Goal: Task Accomplishment & Management: Manage account settings

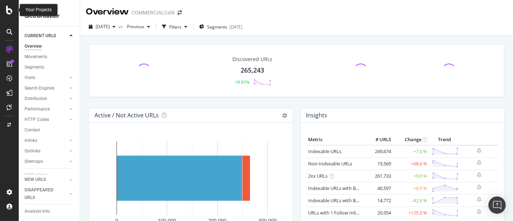
click at [9, 14] on icon at bounding box center [9, 10] width 6 height 9
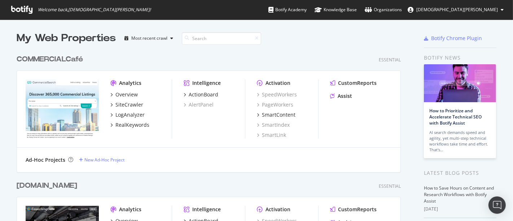
click at [44, 56] on div "COMMERCIALCafé" at bounding box center [50, 59] width 66 height 10
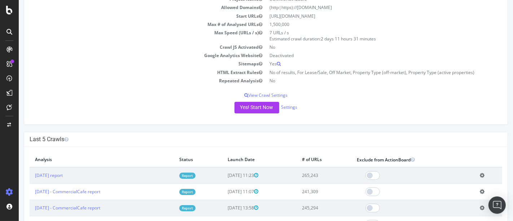
scroll to position [64, 0]
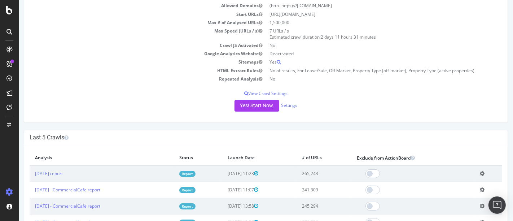
click at [480, 172] on icon at bounding box center [481, 172] width 5 height 5
click at [459, 179] on link "Add name" at bounding box center [455, 184] width 58 height 10
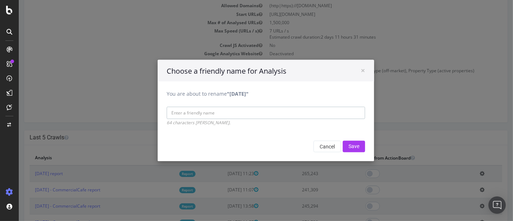
click at [212, 115] on input "You are about to rename "[DATE]"" at bounding box center [265, 113] width 198 height 12
type input "CommercialSearch"
click at [353, 148] on input "Save" at bounding box center [353, 147] width 22 height 12
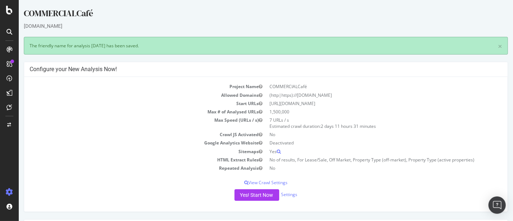
scroll to position [0, 0]
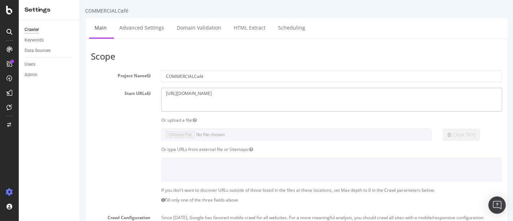
click at [210, 89] on textarea "[URL][DOMAIN_NAME]" at bounding box center [331, 99] width 341 height 23
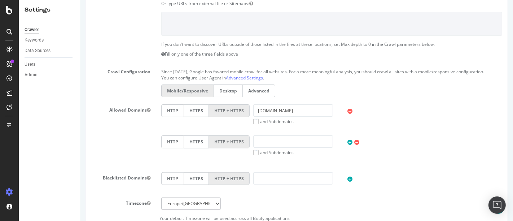
scroll to position [152, 0]
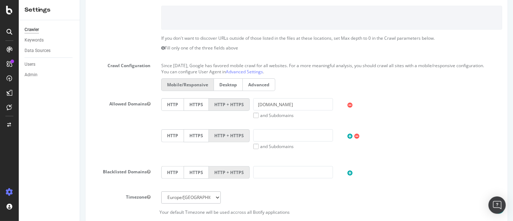
type textarea "[URL][DOMAIN_NAME]"
click at [293, 106] on input "[DOMAIN_NAME]" at bounding box center [293, 104] width 80 height 12
paste input "cafe"
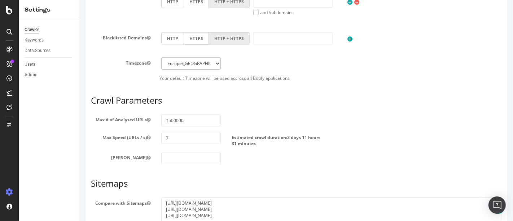
scroll to position [362, 0]
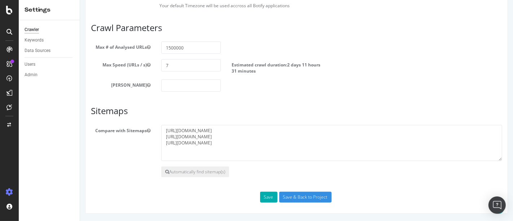
type input "[DOMAIN_NAME]"
click at [212, 130] on textarea "[URL][DOMAIN_NAME] [URL][DOMAIN_NAME] [URL][DOMAIN_NAME]" at bounding box center [331, 143] width 341 height 36
paste textarea "cafe"
click at [213, 141] on textarea "[URL][DOMAIN_NAME] [URL][DOMAIN_NAME] [URL][DOMAIN_NAME]" at bounding box center [331, 143] width 341 height 36
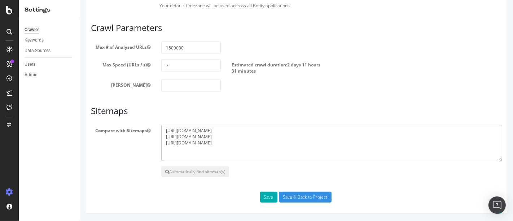
click at [213, 141] on textarea "[URL][DOMAIN_NAME] [URL][DOMAIN_NAME] [URL][DOMAIN_NAME]" at bounding box center [331, 143] width 341 height 36
paste textarea "cafe"
click at [213, 139] on textarea "[URL][DOMAIN_NAME] [URL][DOMAIN_NAME] [URL][DOMAIN_NAME]" at bounding box center [331, 143] width 341 height 36
paste textarea "cafe"
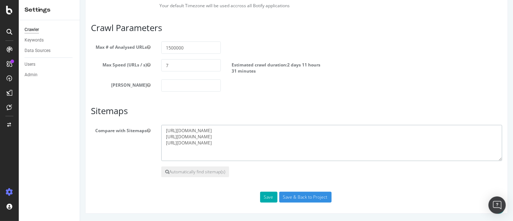
drag, startPoint x: 312, startPoint y: 133, endPoint x: 130, endPoint y: 94, distance: 185.3
type textarea "[URL][DOMAIN_NAME] [URL][DOMAIN_NAME]"
click at [295, 197] on input "Save & Back to Project" at bounding box center [305, 196] width 52 height 11
